Goal: Navigation & Orientation: Go to known website

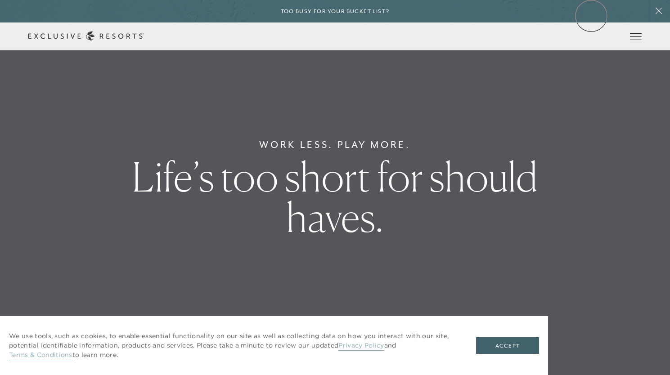
drag, startPoint x: 0, startPoint y: 0, endPoint x: 591, endPoint y: 16, distance: 591.1
click at [591, 16] on div "Too busy for your bucket list?" at bounding box center [335, 11] width 670 height 22
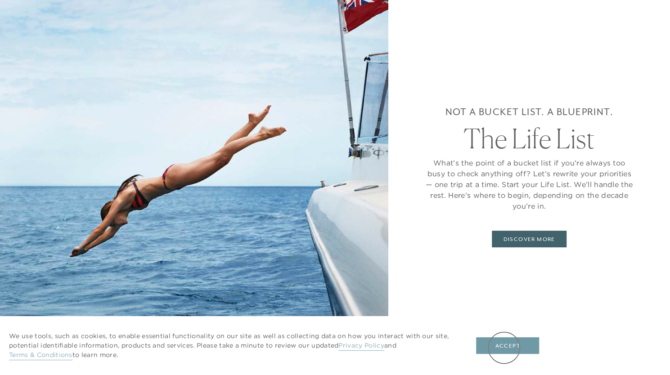
click at [504, 348] on button "Accept" at bounding box center [507, 345] width 63 height 17
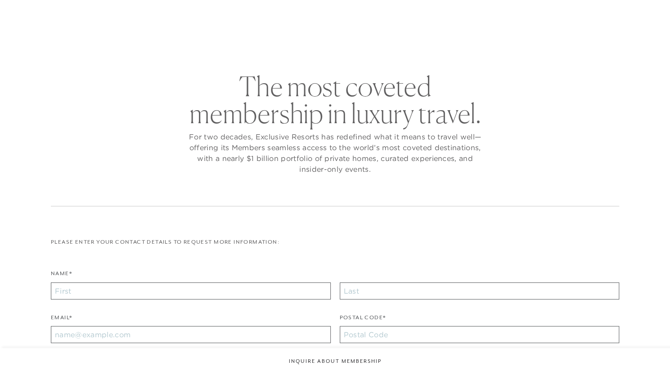
checkbox input "false"
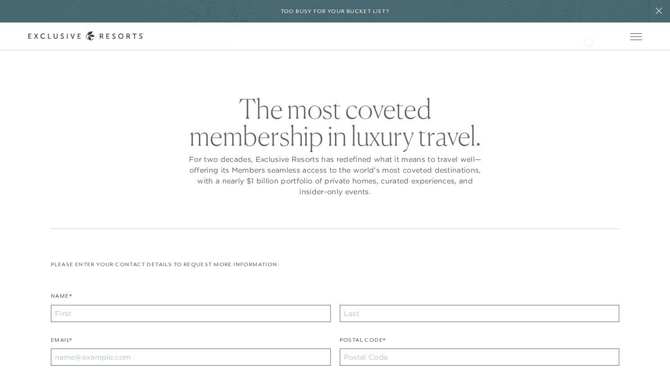
click at [588, 41] on div "Schedule a Meeting Get Started Visit home page Member Login Schedule a Meeting …" at bounding box center [335, 36] width 670 height 28
click at [0, 0] on link "Member Login" at bounding box center [0, 0] width 0 height 0
